Goal: Task Accomplishment & Management: Manage account settings

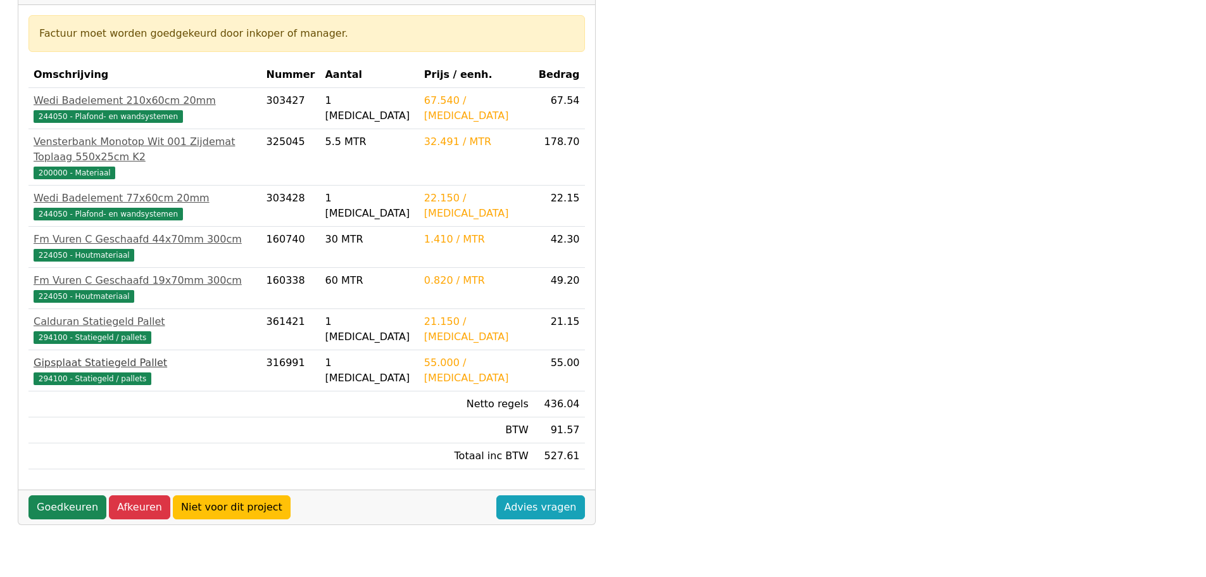
scroll to position [236, 0]
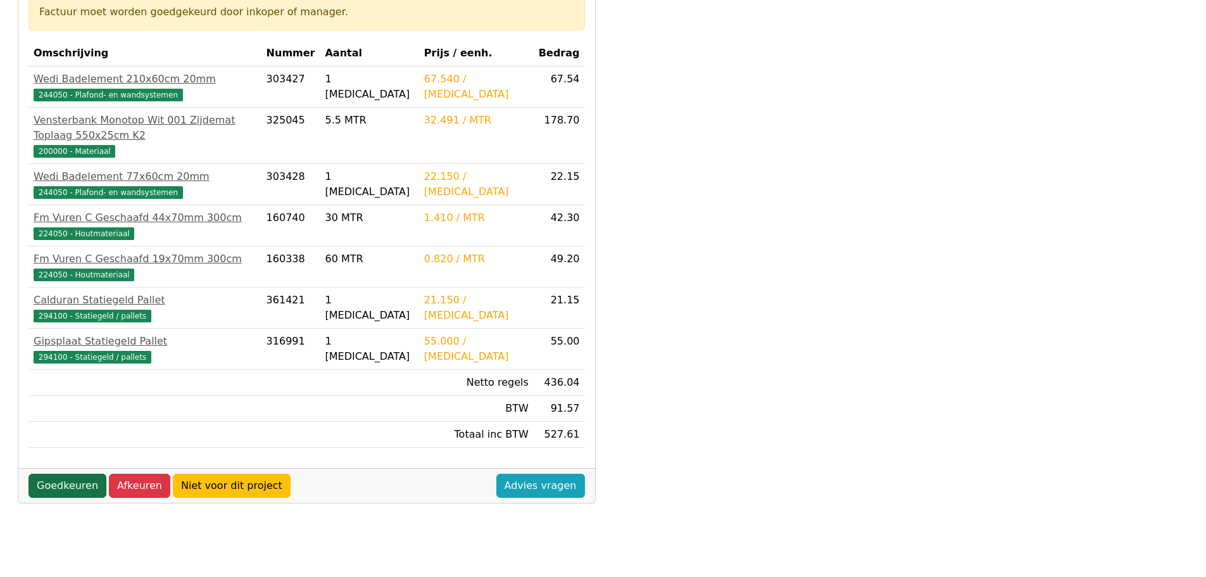
click at [70, 474] on link "Goedkeuren" at bounding box center [67, 486] width 78 height 24
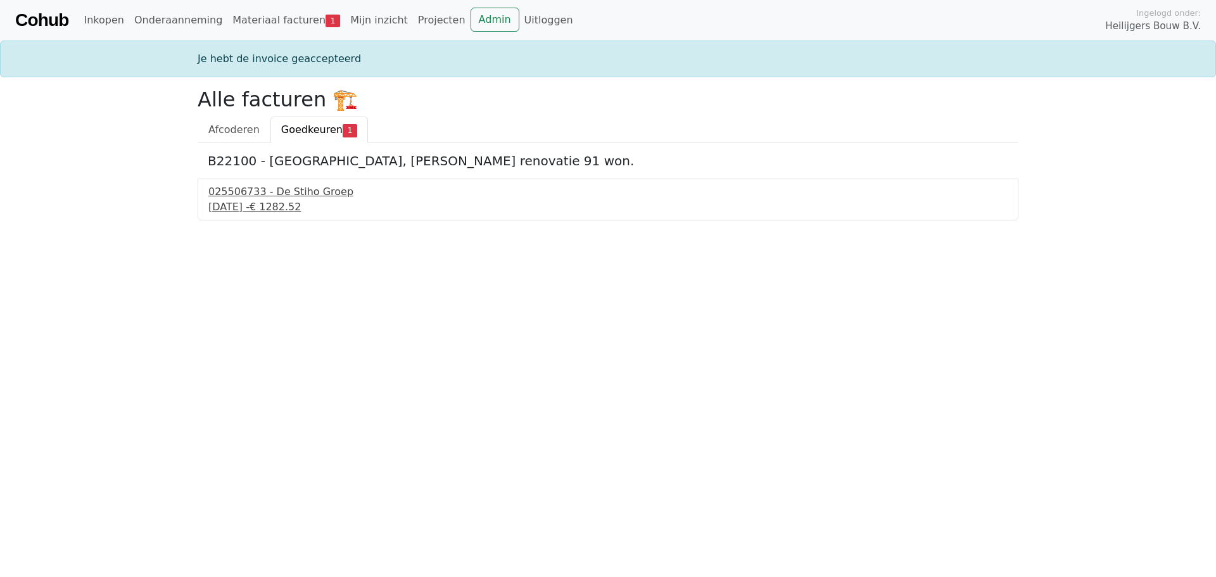
click at [279, 190] on div "025506733 - De Stiho Groep" at bounding box center [607, 191] width 799 height 15
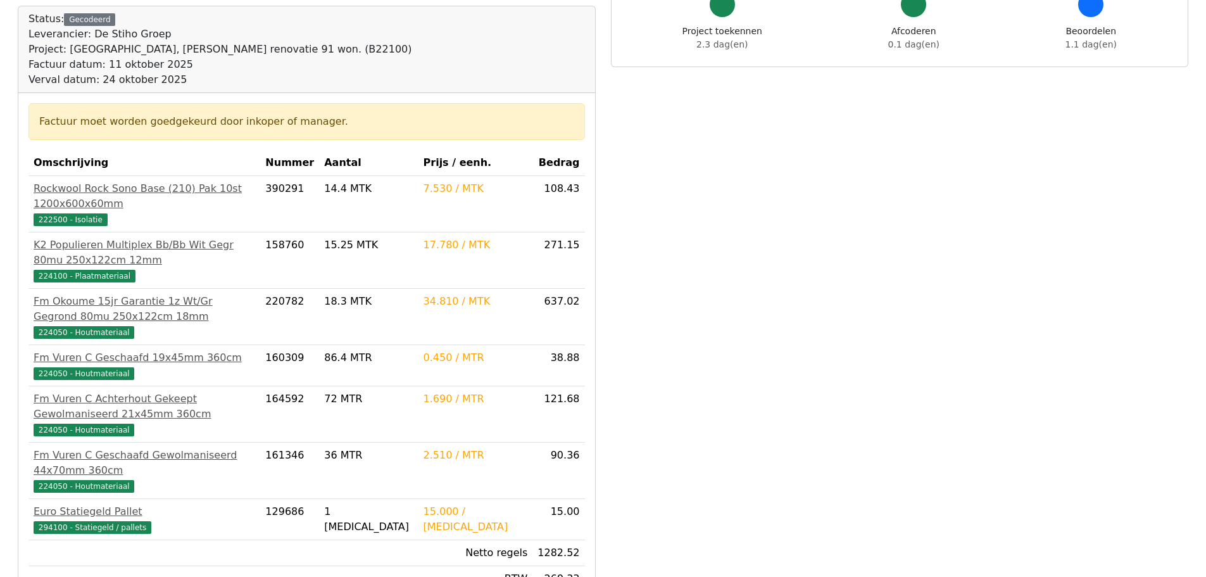
scroll to position [190, 0]
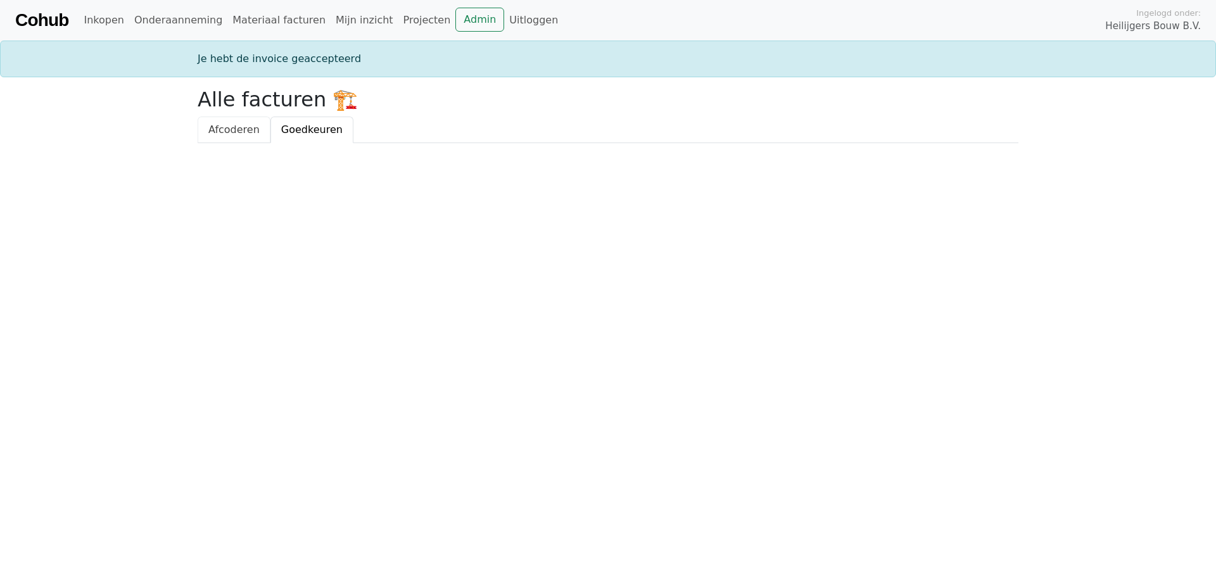
click at [232, 132] on span "Afcoderen" at bounding box center [233, 129] width 51 height 12
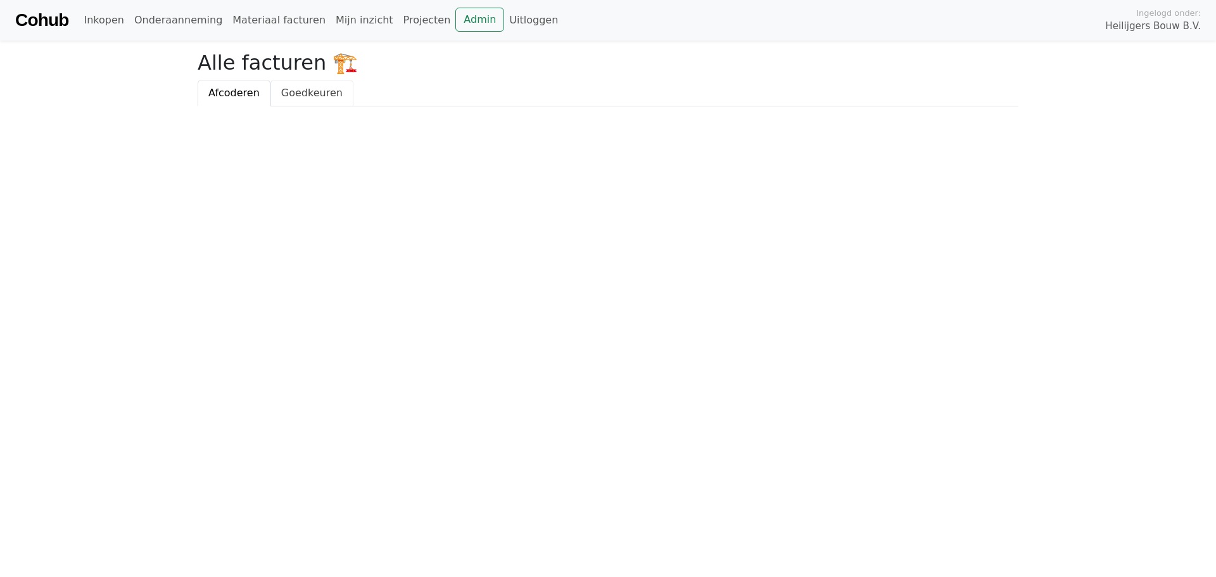
click at [301, 96] on span "Goedkeuren" at bounding box center [311, 93] width 61 height 12
